Goal: Task Accomplishment & Management: Manage account settings

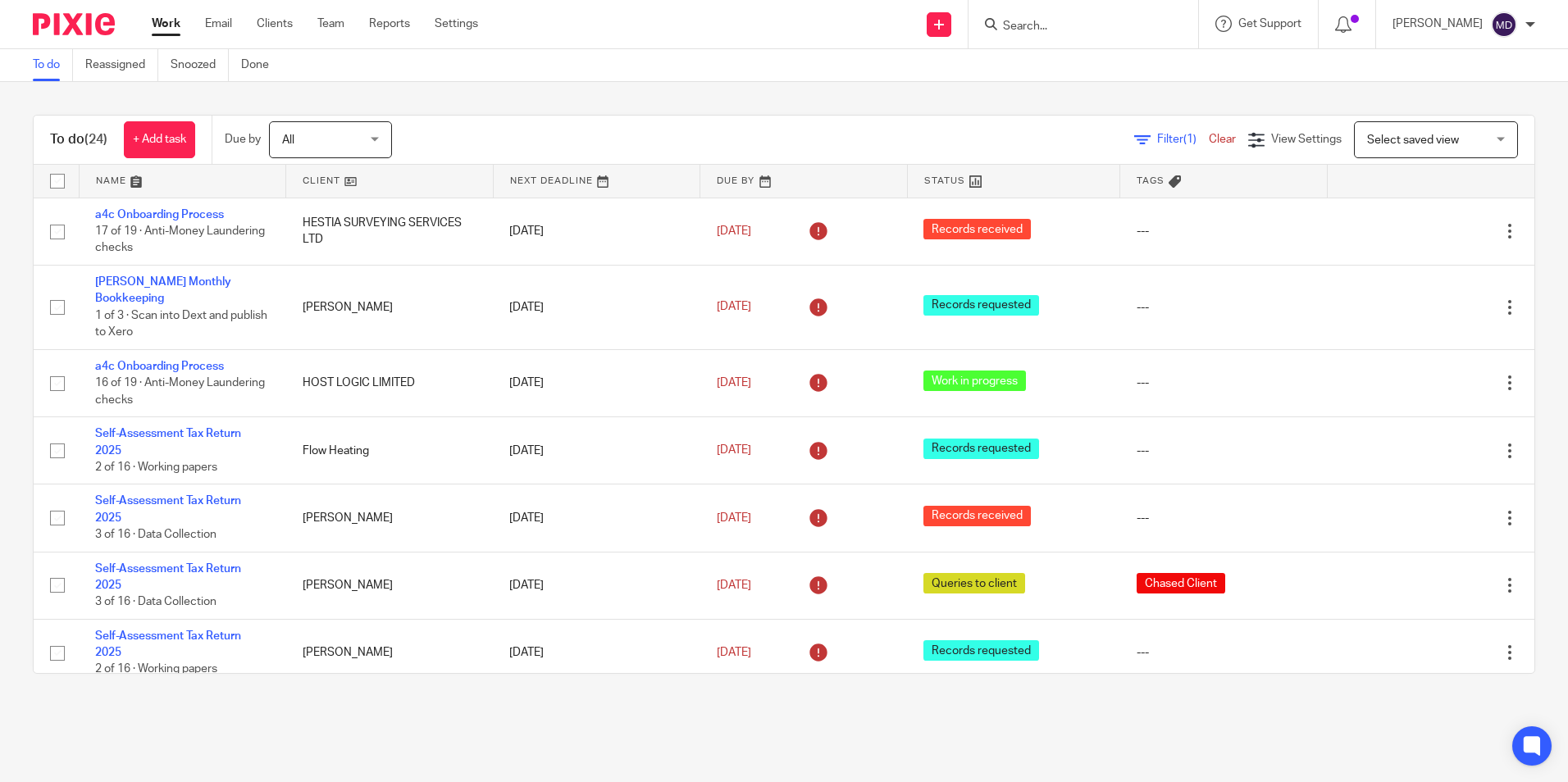
scroll to position [410, 0]
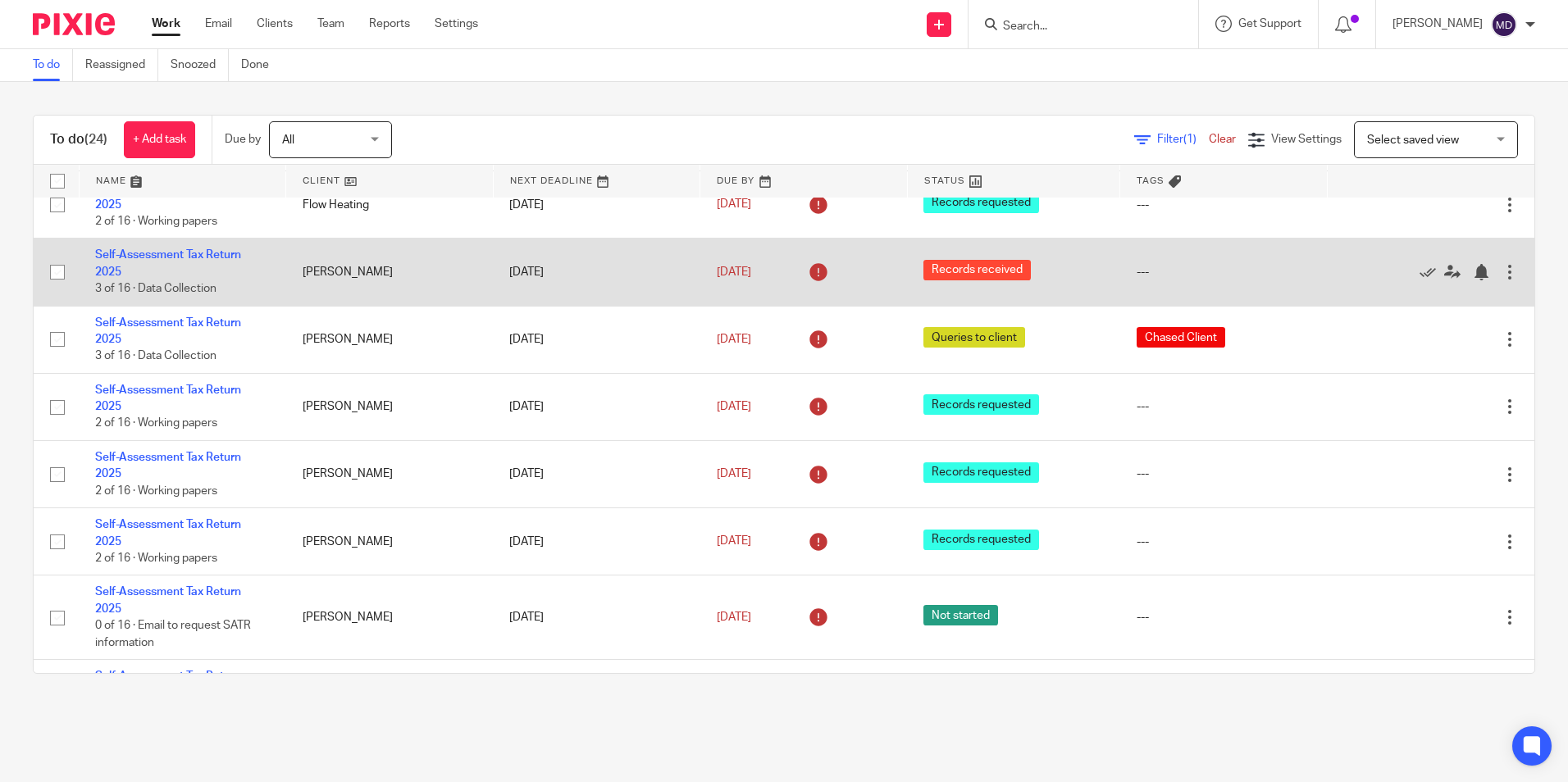
scroll to position [410, 0]
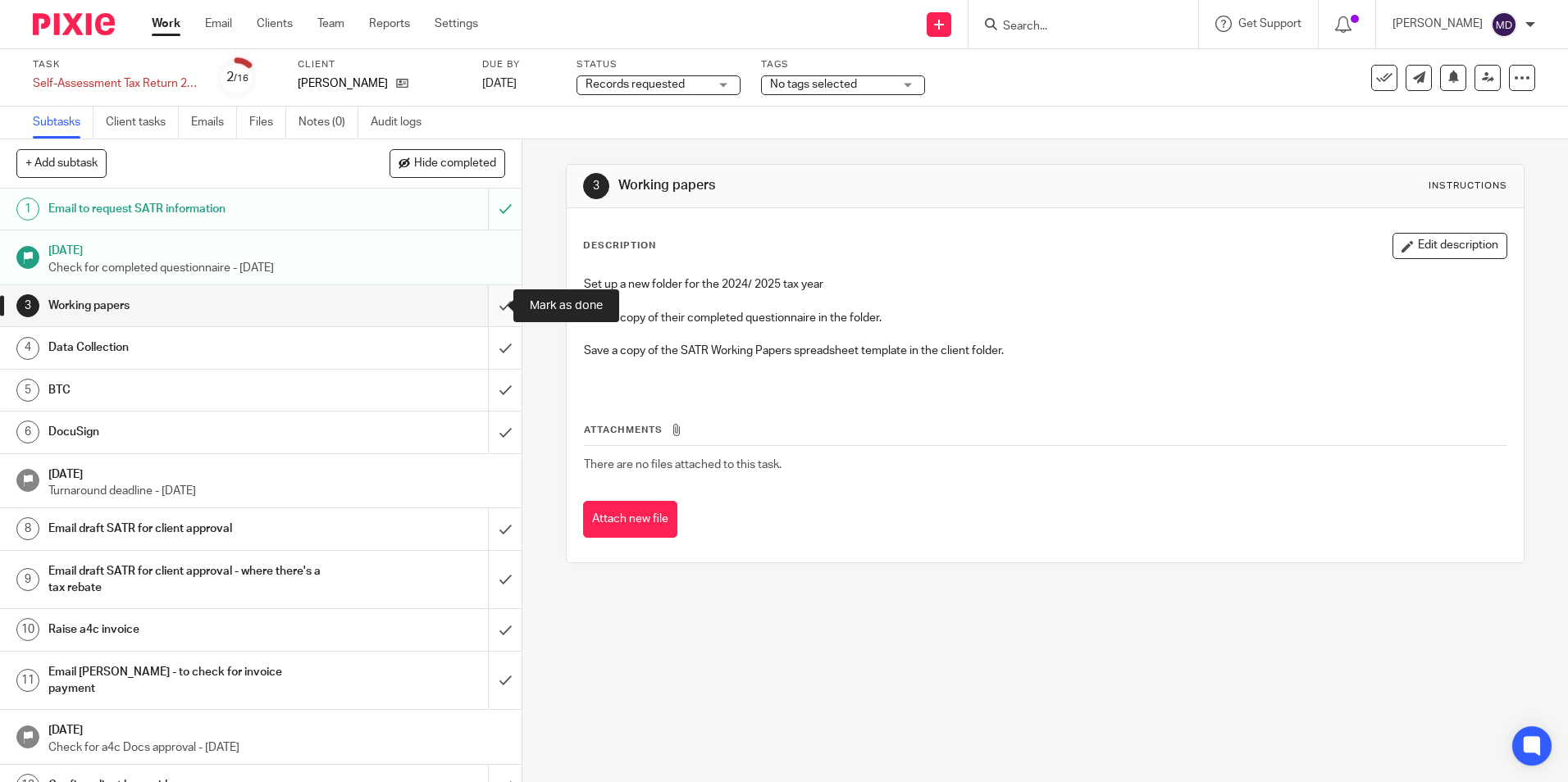
click at [488, 310] on input "submit" at bounding box center [261, 306] width 522 height 41
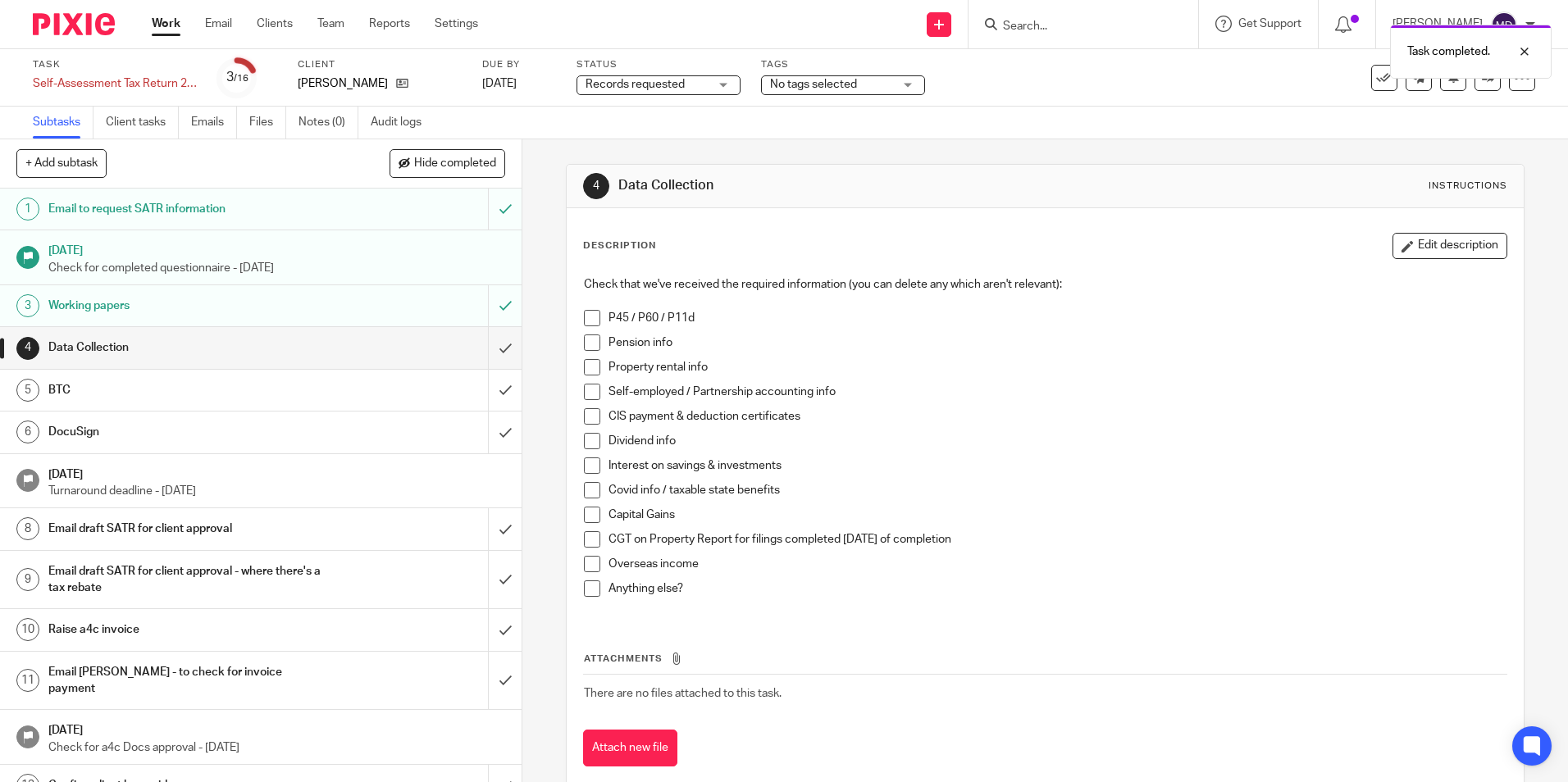
click at [689, 90] on span "Records requested" at bounding box center [647, 85] width 123 height 17
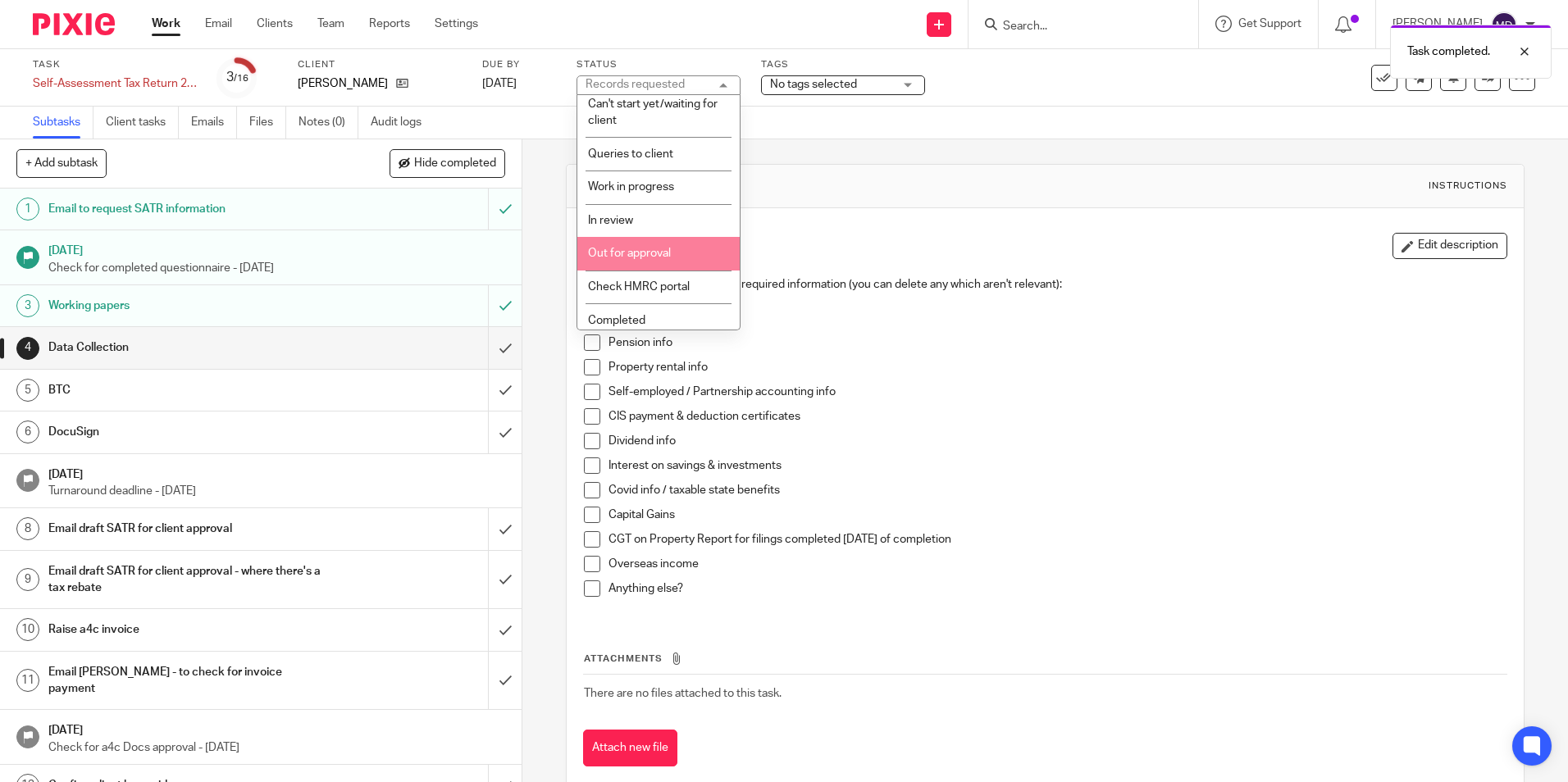
scroll to position [115, 0]
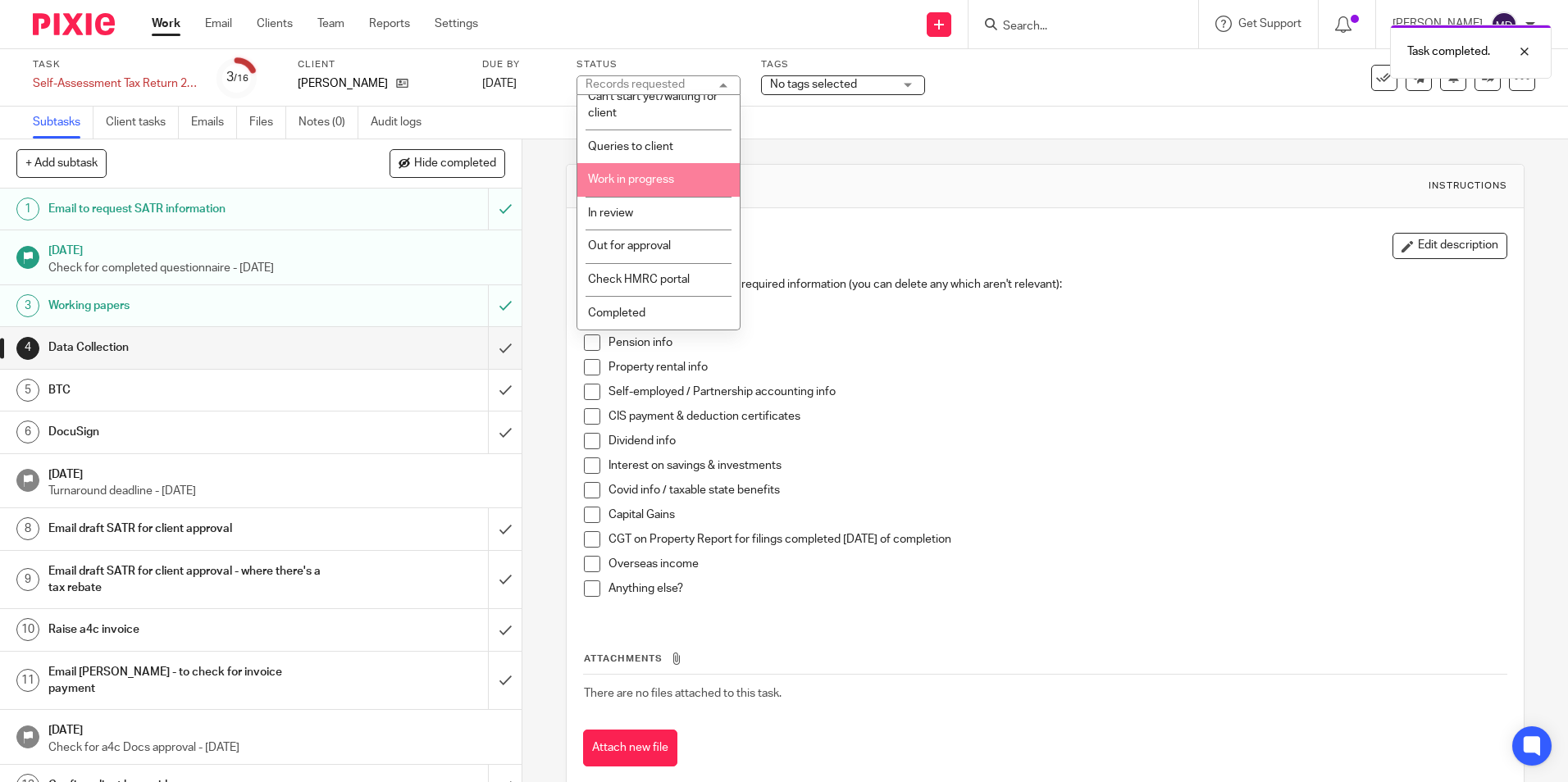
click at [662, 175] on span "Work in progress" at bounding box center [631, 180] width 86 height 12
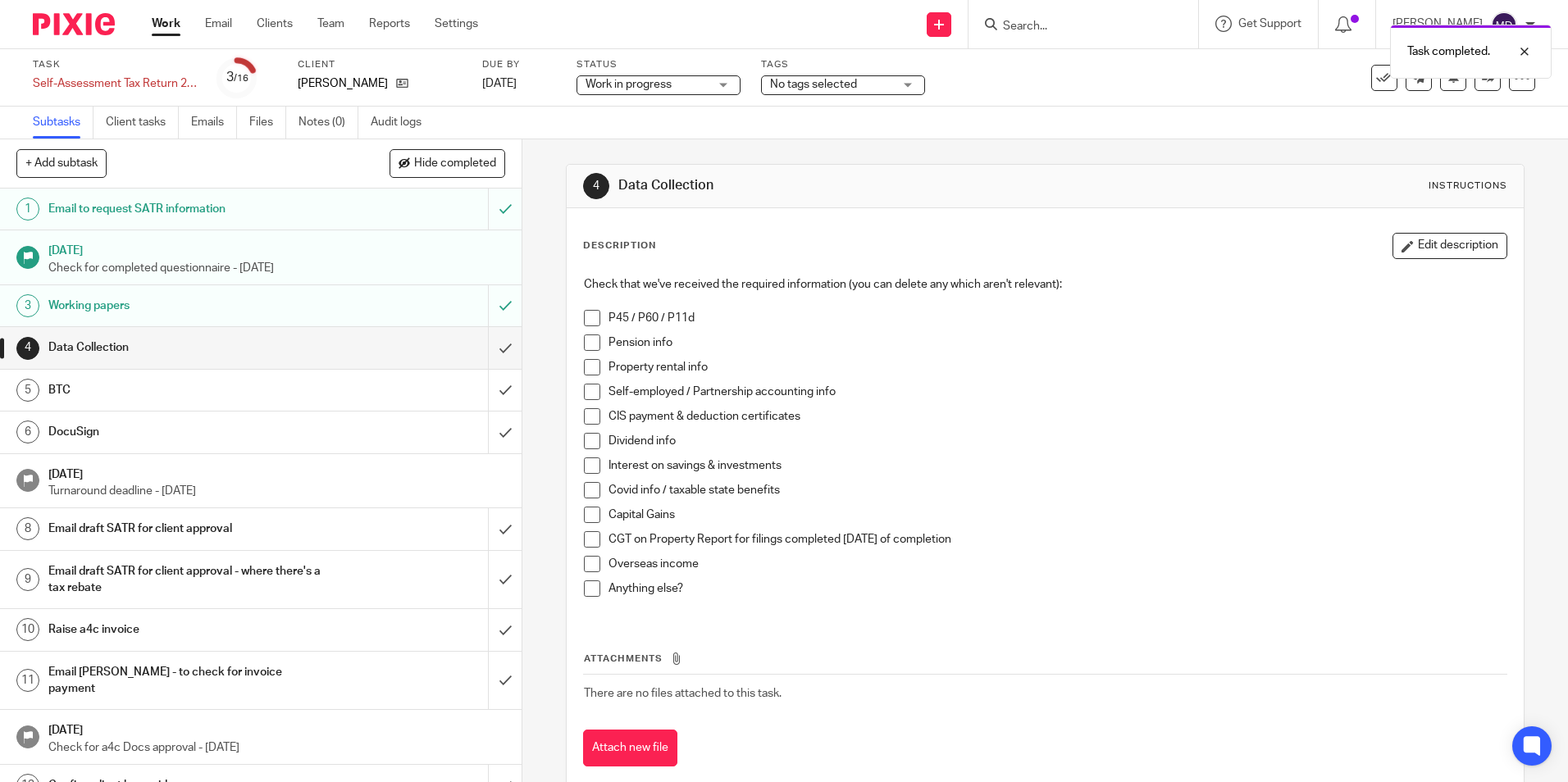
click at [855, 168] on div "4 Data Collection Instructions" at bounding box center [1044, 186] width 956 height 43
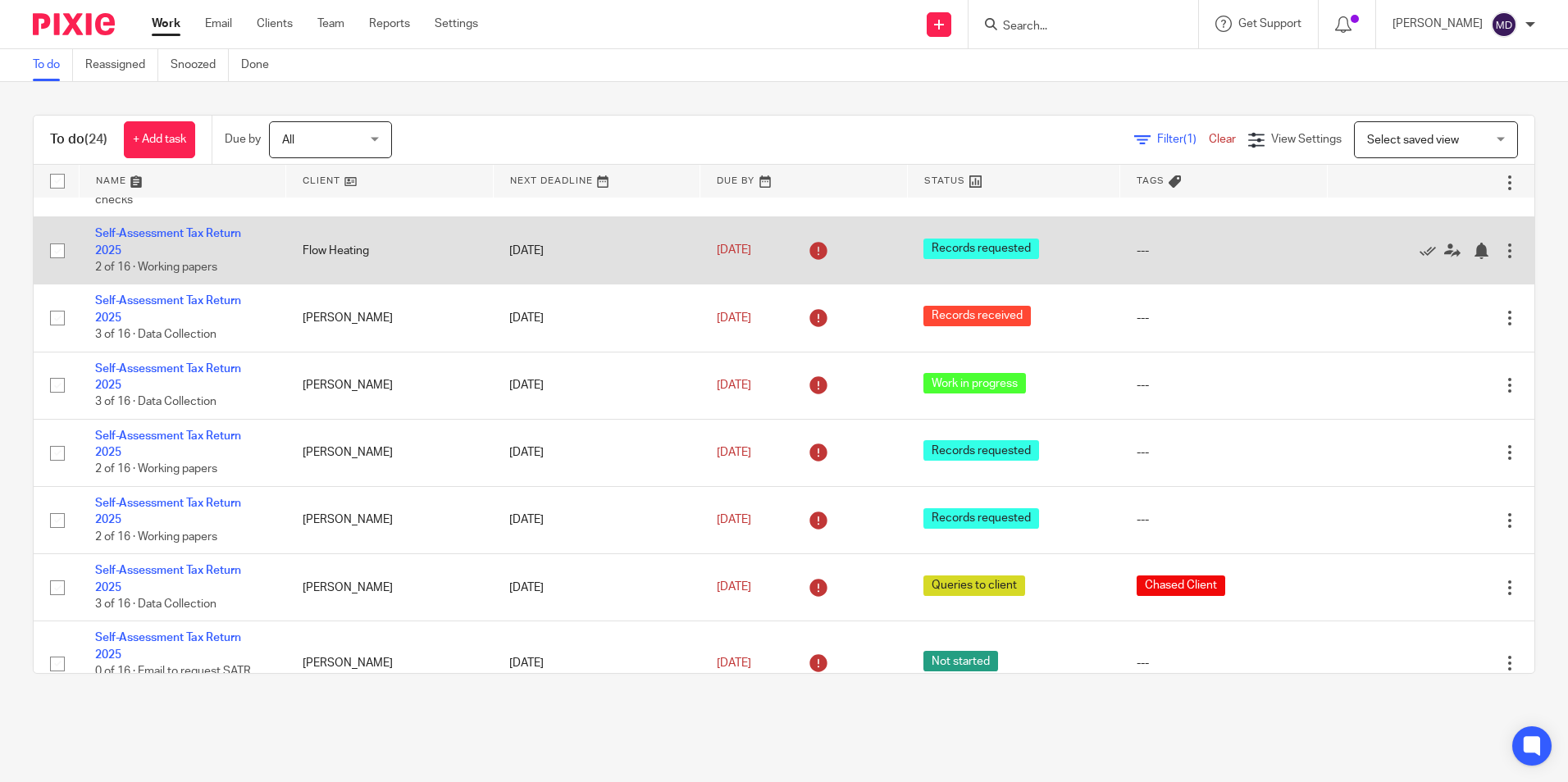
scroll to position [246, 0]
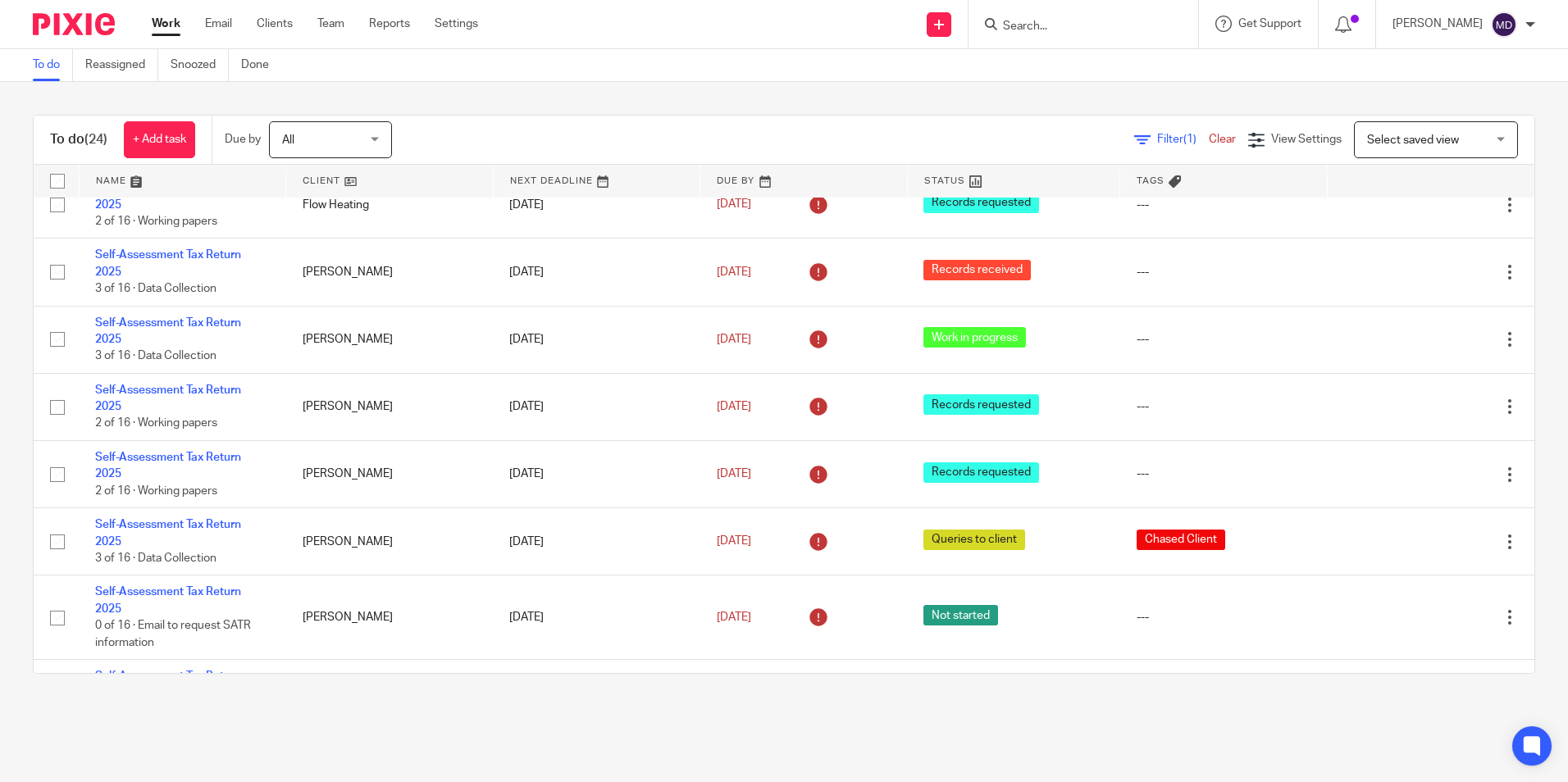
click at [789, 80] on div "To do Reassigned Snoozed Done" at bounding box center [784, 65] width 1568 height 33
click at [789, 87] on div "To do (24) + Add task Due by All All [DATE] [DATE] This week Next week This mon…" at bounding box center [784, 394] width 1568 height 625
click at [789, 90] on div "To do (24) + Add task Due by All All [DATE] [DATE] This week Next week This mon…" at bounding box center [784, 394] width 1568 height 625
click at [795, 91] on div "To do (24) + Add task Due by All All [DATE] [DATE] This week Next week This mon…" at bounding box center [784, 394] width 1568 height 625
click at [914, 713] on main "To do Reassigned Snoozed Done To do (24) + Add task Due by All All [DATE] [DATE…" at bounding box center [784, 391] width 1568 height 782
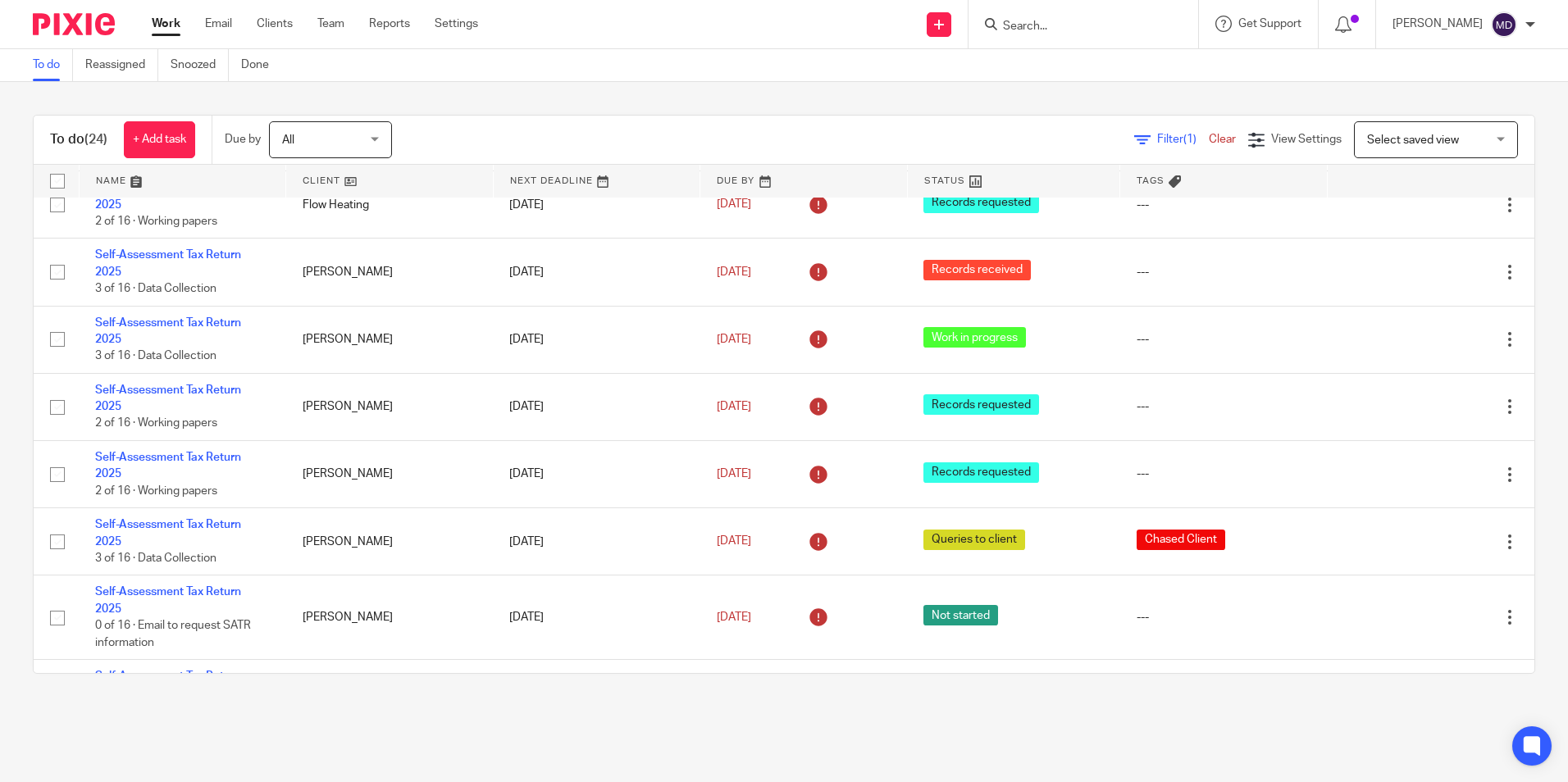
click at [751, 714] on main "To do Reassigned Snoozed Done To do (24) + Add task Due by All All [DATE] [DATE…" at bounding box center [784, 391] width 1568 height 782
